Goal: Information Seeking & Learning: Learn about a topic

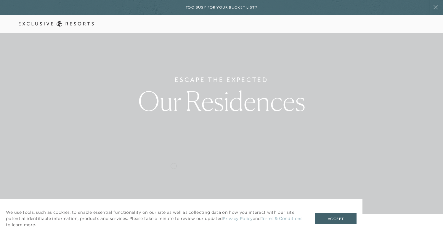
scroll to position [25, 0]
click at [0, 0] on link "The Collection" at bounding box center [0, 0] width 0 height 0
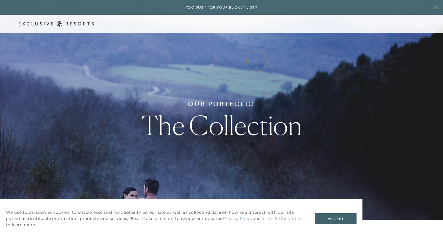
click at [0, 0] on link "Experience Collection" at bounding box center [0, 0] width 0 height 0
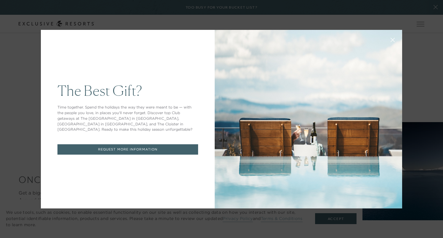
click at [392, 41] on icon at bounding box center [392, 40] width 4 height 4
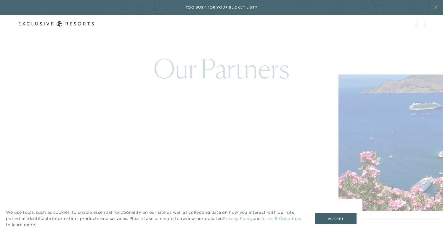
scroll to position [1673, 0]
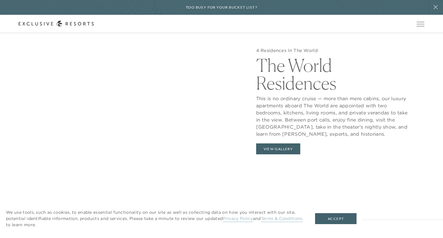
scroll to position [623, 0]
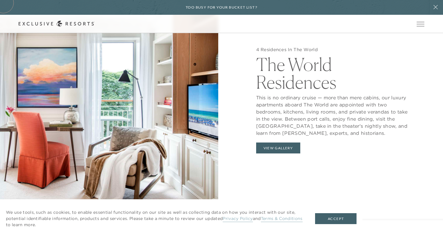
click at [3, 1] on div "Too busy for your bucket list?" at bounding box center [221, 7] width 443 height 15
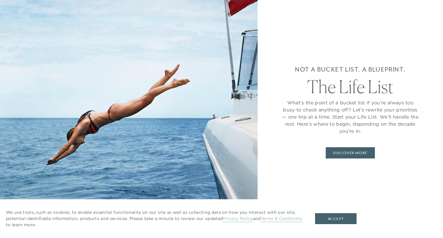
scroll to position [2252, 0]
